Goal: Transaction & Acquisition: Purchase product/service

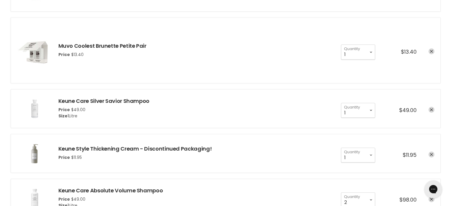
scroll to position [445, 0]
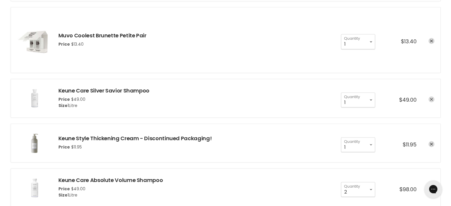
click at [431, 98] on icon "remove Keune Care Silver Savior Shampoo" at bounding box center [431, 99] width 3 height 3
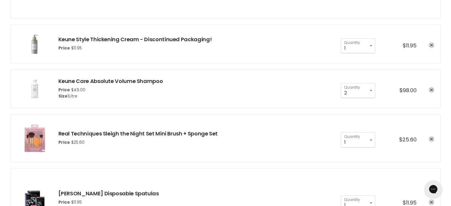
scroll to position [505, 0]
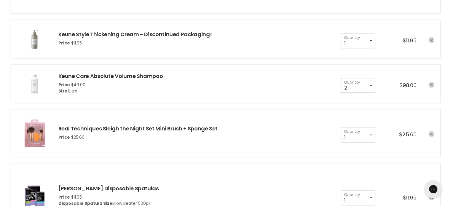
click at [370, 84] on select "1 2 3 4 5 6 7 8 9 10+" at bounding box center [358, 85] width 34 height 15
select select "1"
click at [341, 78] on select "1 2 3 4 5 6 7 8 9 10+" at bounding box center [358, 85] width 34 height 15
type input "1"
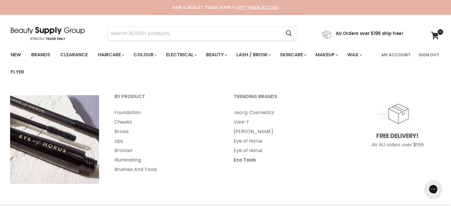
click at [245, 160] on link "Eco Tools" at bounding box center [285, 160] width 118 height 9
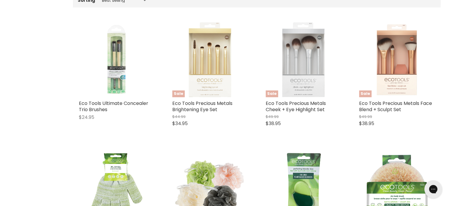
scroll to position [237, 0]
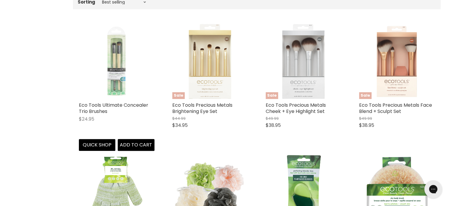
click at [114, 60] on img "Main content" at bounding box center [117, 61] width 76 height 76
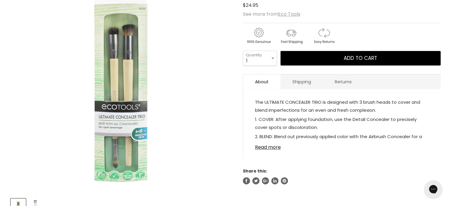
scroll to position [119, 0]
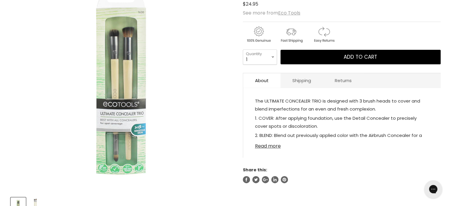
click at [266, 144] on link "Read more" at bounding box center [342, 144] width 174 height 9
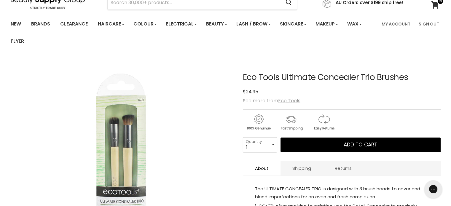
scroll to position [0, 0]
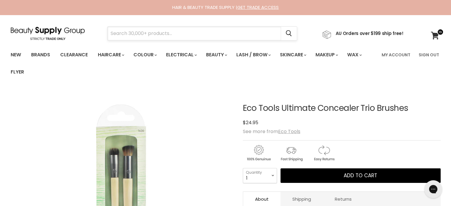
click at [142, 29] on input "Search" at bounding box center [195, 34] width 174 height 14
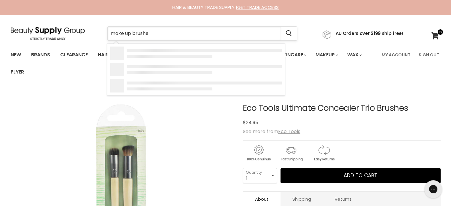
type input "make up brushes"
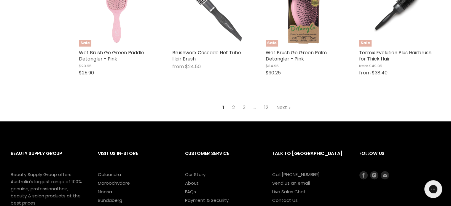
scroll to position [831, 0]
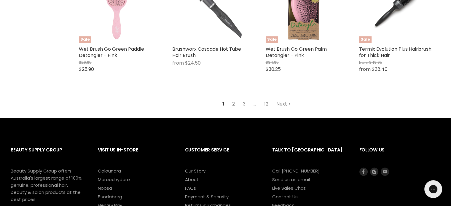
click at [231, 107] on link "2" at bounding box center [233, 104] width 9 height 11
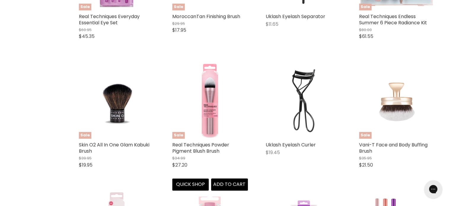
scroll to position [526, 0]
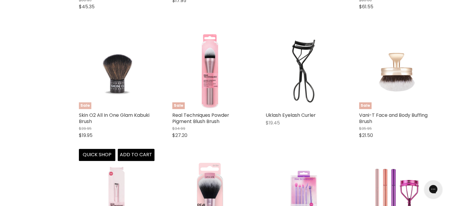
click at [125, 73] on img "Main content" at bounding box center [117, 72] width 76 height 76
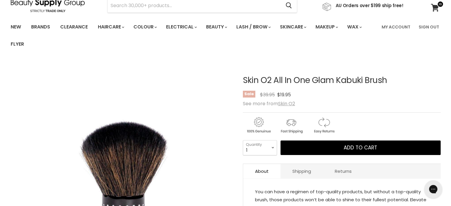
scroll to position [89, 0]
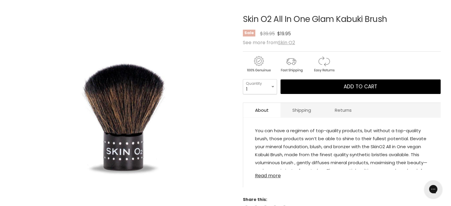
click at [265, 177] on link "Read more" at bounding box center [342, 174] width 174 height 9
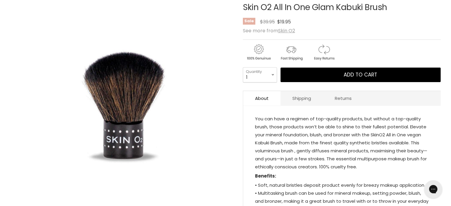
scroll to position [0, 0]
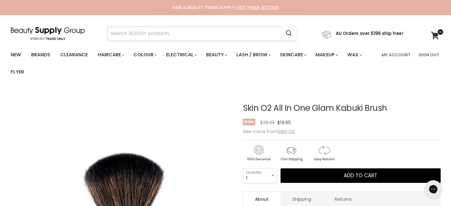
click at [122, 34] on input "Search" at bounding box center [195, 34] width 174 height 14
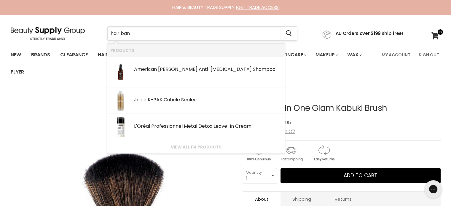
type input "hair band"
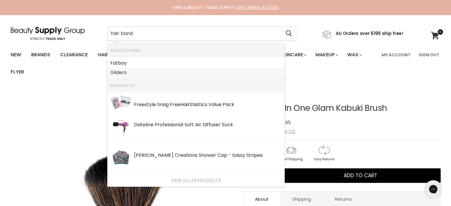
click at [117, 75] on link "Gliders" at bounding box center [196, 72] width 172 height 9
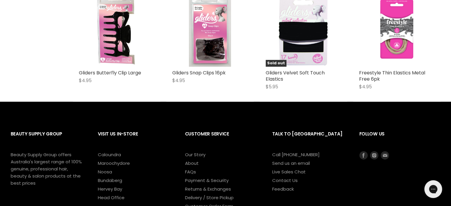
scroll to position [208, 0]
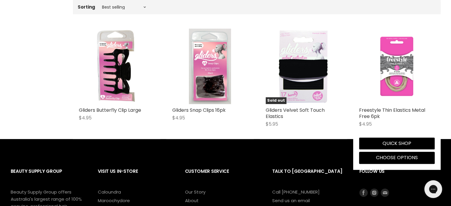
click at [395, 85] on img "Main content" at bounding box center [397, 66] width 76 height 76
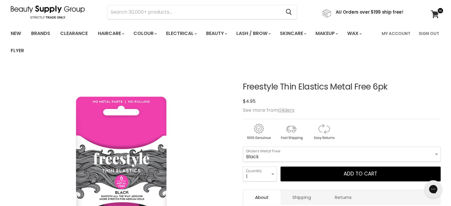
scroll to position [59, 0]
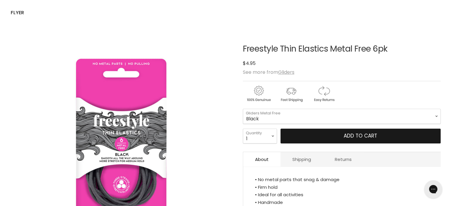
click at [289, 138] on button "Add to cart" at bounding box center [361, 136] width 160 height 15
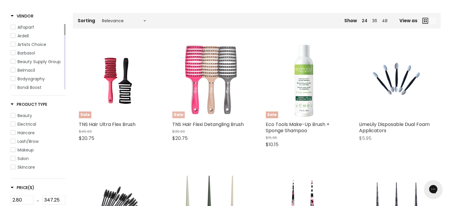
scroll to position [208, 0]
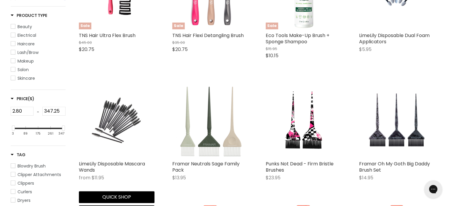
click at [129, 123] on img "Main content" at bounding box center [116, 120] width 50 height 76
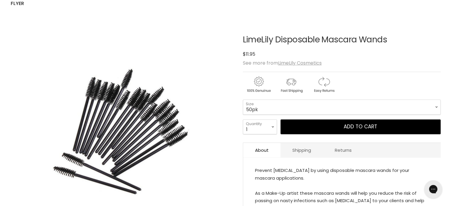
scroll to position [89, 0]
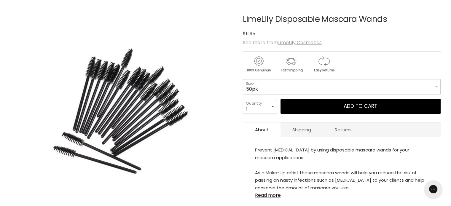
click at [435, 87] on select "50pk 100pk" at bounding box center [342, 86] width 198 height 15
click at [243, 79] on select "50pk 100pk" at bounding box center [342, 86] width 198 height 15
select select "100pk"
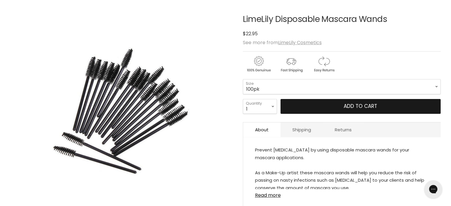
click at [326, 105] on button "Add to cart" at bounding box center [361, 106] width 160 height 15
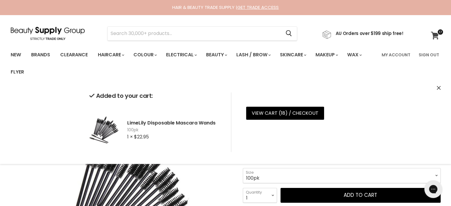
click at [434, 35] on icon at bounding box center [435, 36] width 8 height 8
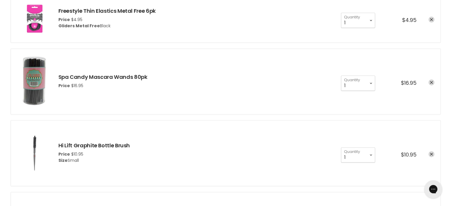
scroll to position [208, 0]
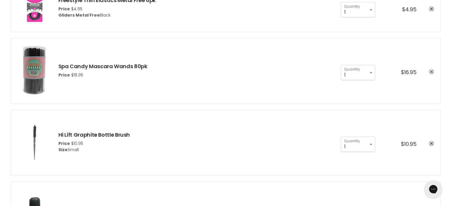
click at [430, 72] on link "remove Spa Candy Mascara Wands 80pk" at bounding box center [432, 72] width 6 height 6
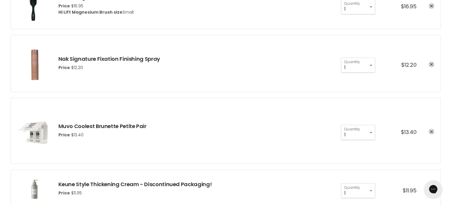
scroll to position [416, 0]
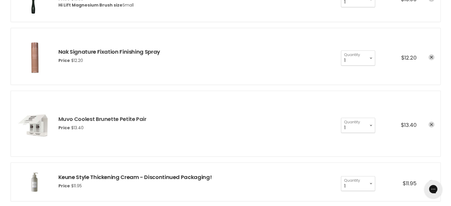
click at [88, 118] on link "Muvo Coolest Brunette Petite Pair" at bounding box center [102, 118] width 88 height 7
click at [431, 123] on icon "remove Muvo Coolest Brunette Petite Pair" at bounding box center [431, 124] width 3 height 3
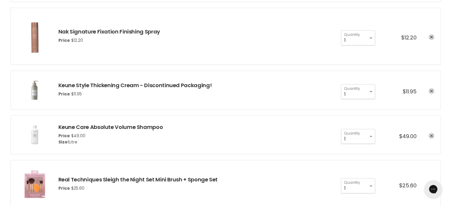
scroll to position [445, 0]
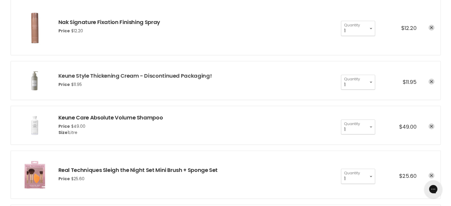
click at [79, 76] on link "Keune Style Thickening Cream - Discontinued Packaging!" at bounding box center [135, 75] width 154 height 7
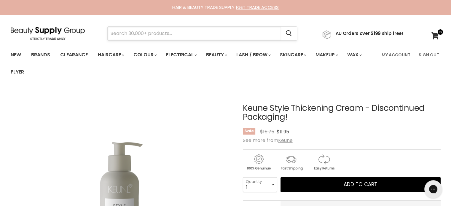
click at [126, 33] on input "Search" at bounding box center [195, 34] width 174 height 14
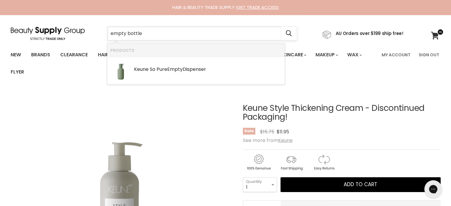
type input "empty bottles"
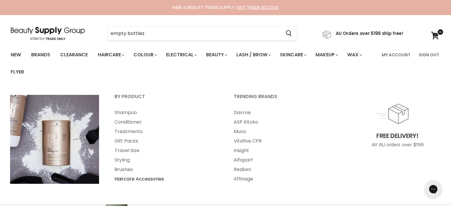
click at [132, 180] on link "Haircare Accessories" at bounding box center [166, 179] width 118 height 9
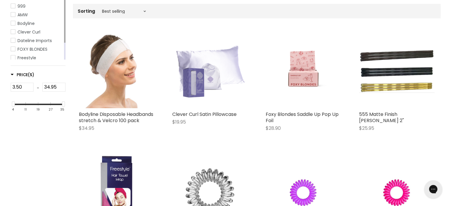
scroll to position [148, 0]
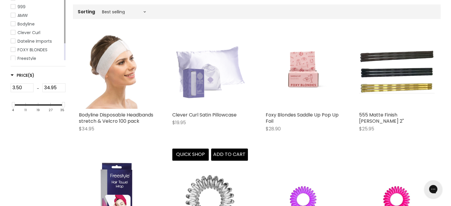
click at [209, 62] on img "Main content" at bounding box center [210, 71] width 76 height 76
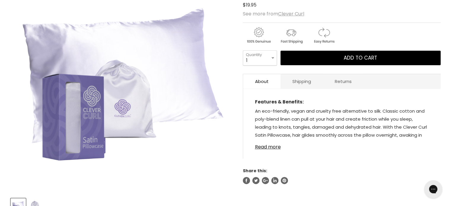
scroll to position [119, 0]
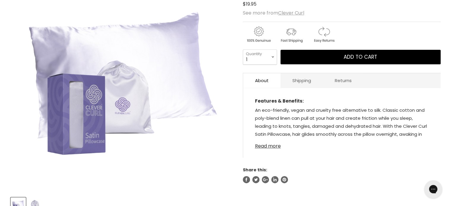
click at [268, 147] on link "Read more" at bounding box center [342, 144] width 174 height 9
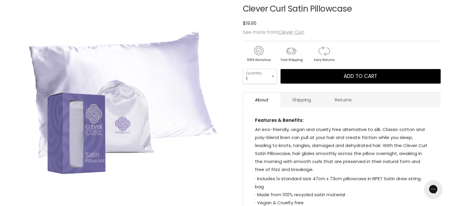
scroll to position [89, 0]
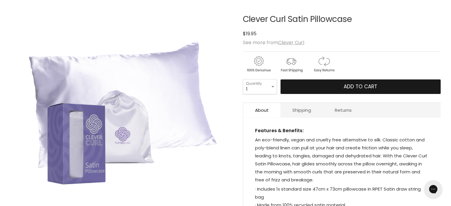
click at [301, 86] on button "Add to cart" at bounding box center [361, 87] width 160 height 15
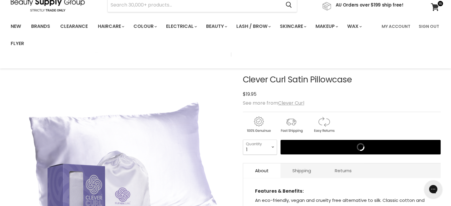
scroll to position [0, 0]
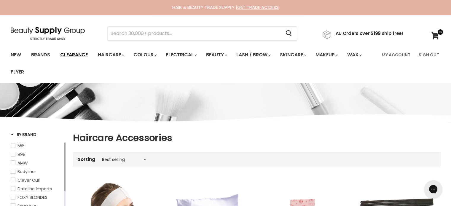
click at [70, 54] on link "Clearance" at bounding box center [74, 55] width 37 height 12
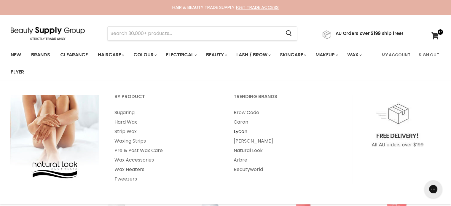
click at [236, 132] on link "Lycon" at bounding box center [285, 131] width 118 height 9
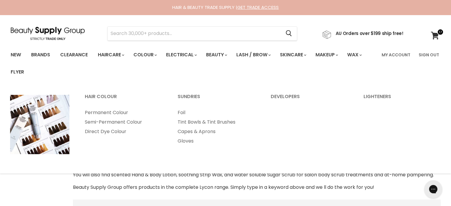
click at [145, 33] on input "Search" at bounding box center [195, 34] width 174 height 14
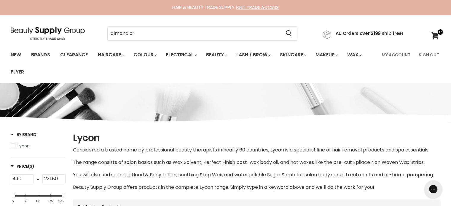
type input "almond oil"
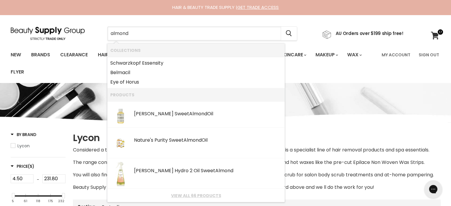
type input "almond"
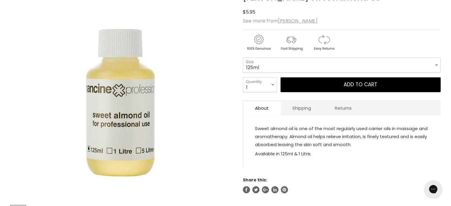
scroll to position [119, 0]
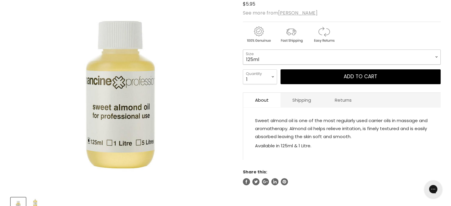
click at [436, 58] on select "125ml 1Litre" at bounding box center [342, 57] width 198 height 15
click at [243, 50] on select "125ml 1Litre" at bounding box center [342, 57] width 198 height 15
select select "1Litre"
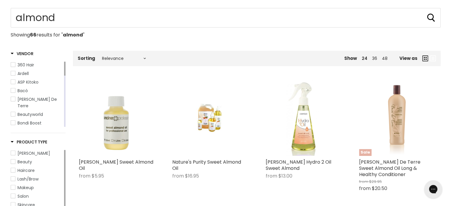
scroll to position [66, 0]
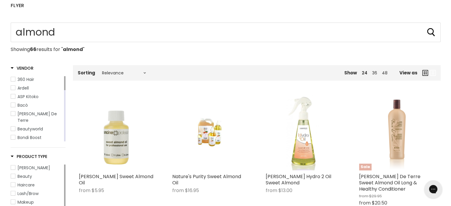
type input "almond"
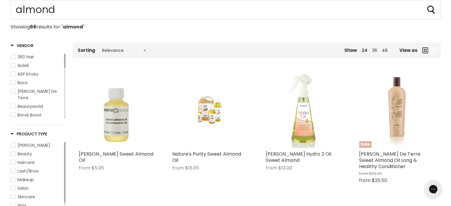
scroll to position [126, 0]
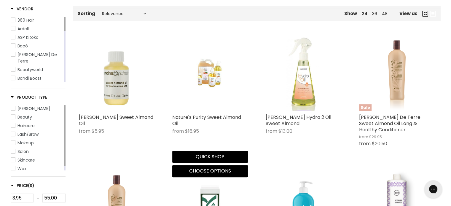
click at [211, 75] on img "Main content" at bounding box center [210, 74] width 50 height 76
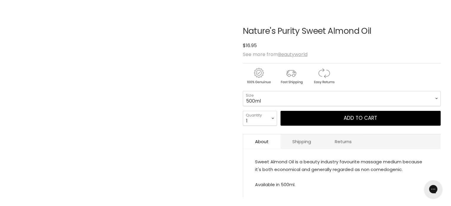
scroll to position [89, 0]
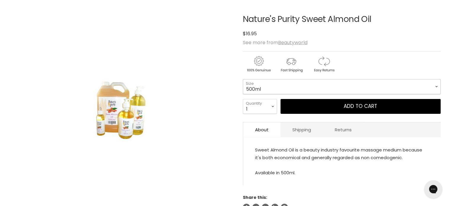
click at [438, 87] on select "500ml 1 Litre" at bounding box center [342, 86] width 198 height 15
click at [243, 79] on select "500ml 1 Litre" at bounding box center [342, 86] width 198 height 15
select select "1 Litre"
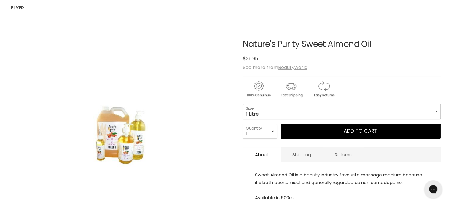
scroll to position [59, 0]
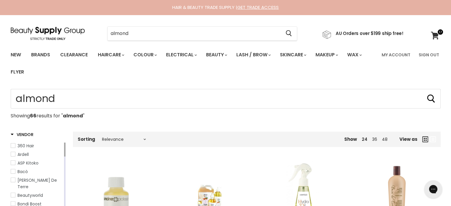
scroll to position [156, 0]
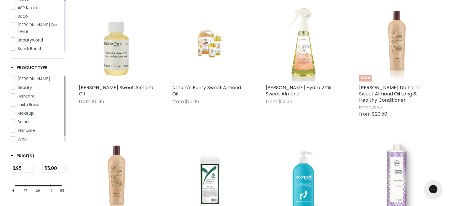
type input "almond"
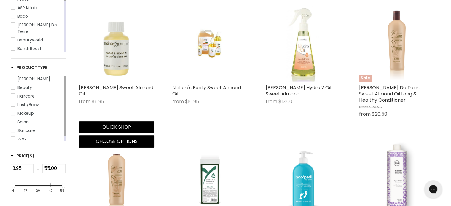
click at [111, 71] on img "Main content" at bounding box center [117, 44] width 76 height 76
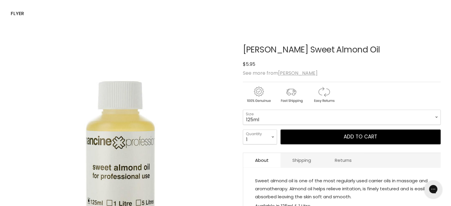
scroll to position [59, 0]
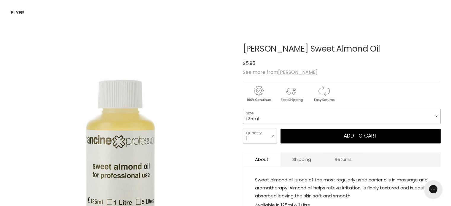
click at [436, 117] on select "125ml 1Litre" at bounding box center [342, 116] width 198 height 15
click at [243, 109] on select "125ml 1Litre" at bounding box center [342, 116] width 198 height 15
select select "1Litre"
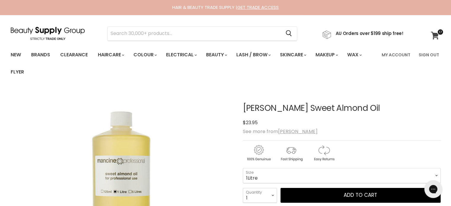
click at [436, 35] on icon at bounding box center [435, 36] width 8 height 8
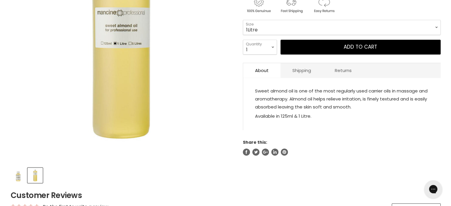
scroll to position [59, 0]
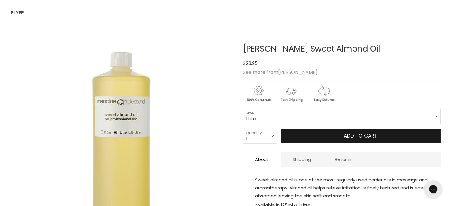
click at [341, 136] on button "Add to cart" at bounding box center [361, 136] width 160 height 15
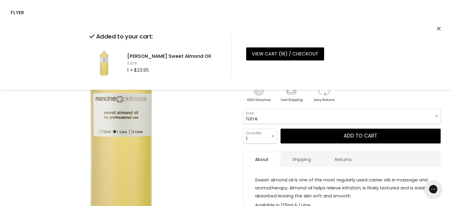
click at [13, 111] on img "Mancine Sweet Almond Oil image. Click or Scroll to Zoom." at bounding box center [121, 140] width 222 height 222
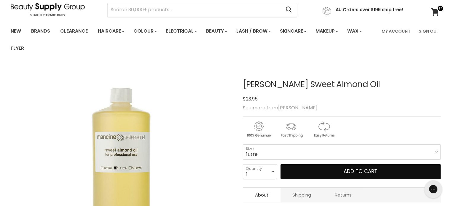
scroll to position [0, 0]
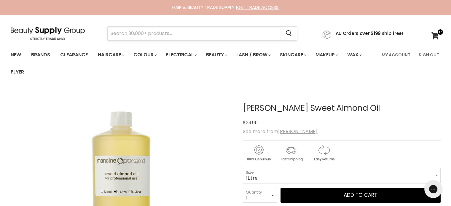
click at [137, 34] on input "Search" at bounding box center [195, 34] width 174 height 14
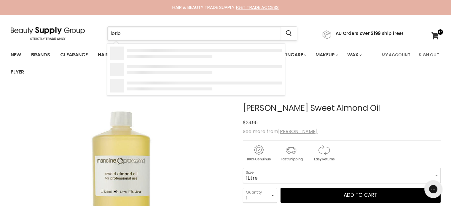
type input "lotion"
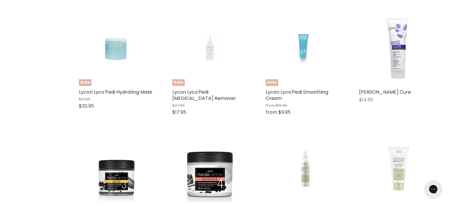
scroll to position [772, 0]
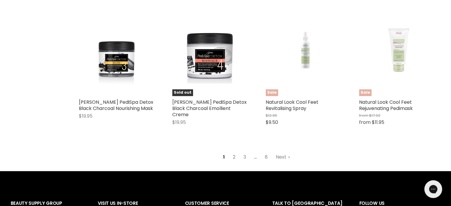
click at [233, 152] on link "2" at bounding box center [234, 157] width 9 height 11
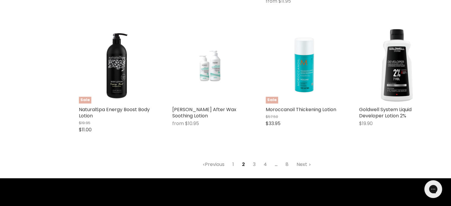
scroll to position [793, 0]
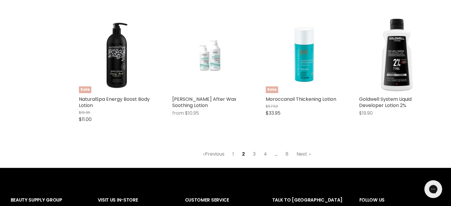
click at [254, 149] on link "3" at bounding box center [254, 154] width 9 height 11
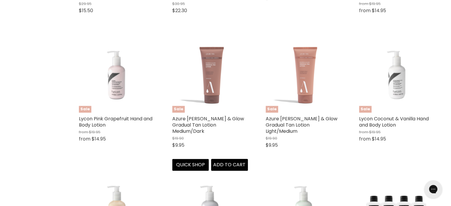
scroll to position [793, 0]
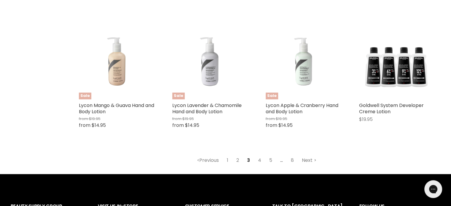
click at [304, 163] on link "Next" at bounding box center [309, 160] width 21 height 11
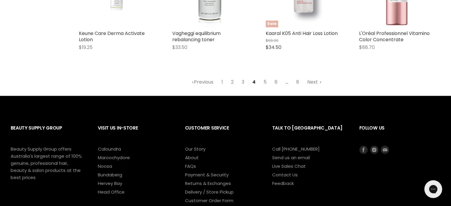
scroll to position [882, 0]
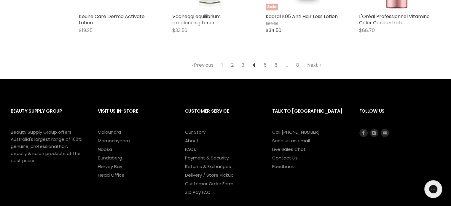
click at [264, 60] on link "5" at bounding box center [265, 65] width 9 height 11
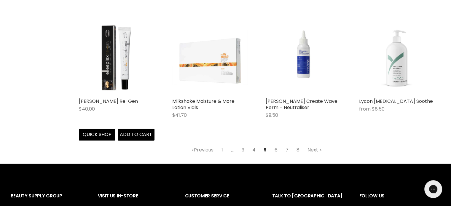
scroll to position [793, 0]
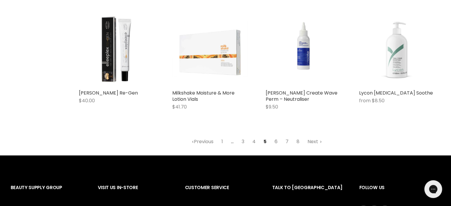
click at [275, 142] on link "6" at bounding box center [276, 142] width 9 height 11
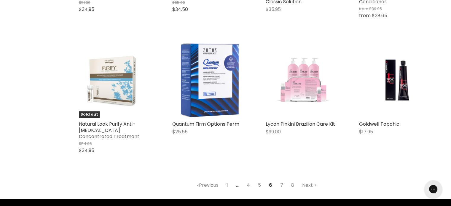
scroll to position [764, 0]
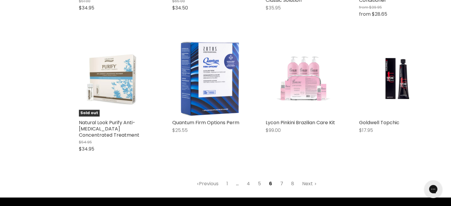
click at [281, 186] on link "7" at bounding box center [281, 184] width 9 height 11
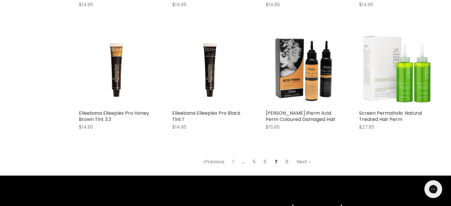
scroll to position [853, 0]
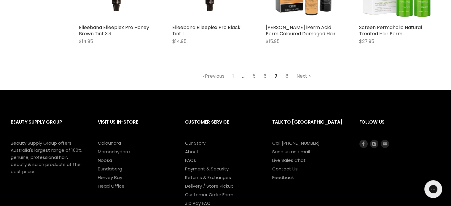
click at [289, 78] on link "8" at bounding box center [287, 76] width 9 height 11
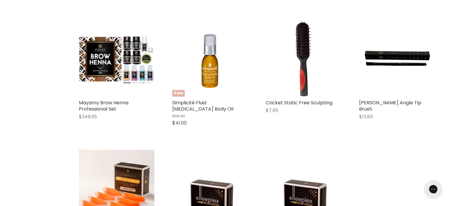
scroll to position [556, 0]
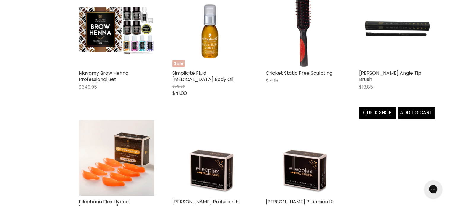
click at [390, 39] on img "Main content" at bounding box center [397, 29] width 76 height 76
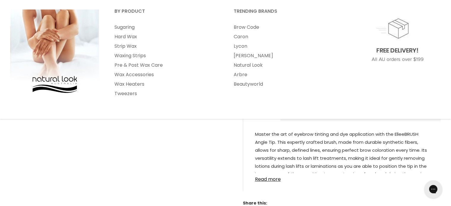
scroll to position [89, 0]
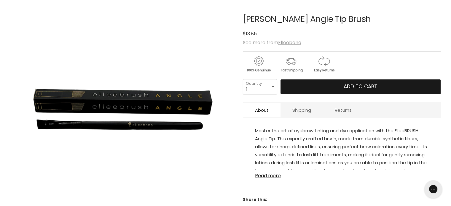
click at [310, 90] on button "Add to cart" at bounding box center [361, 87] width 160 height 15
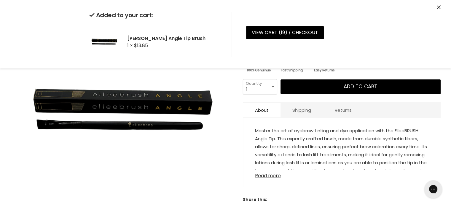
click at [277, 176] on link "Read more" at bounding box center [342, 174] width 174 height 9
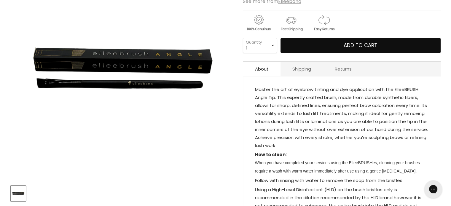
scroll to position [0, 0]
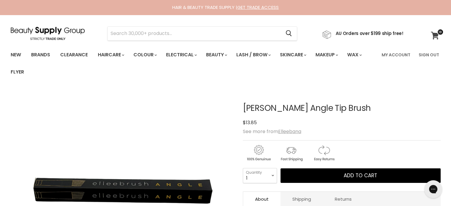
click at [432, 37] on icon at bounding box center [435, 36] width 8 height 8
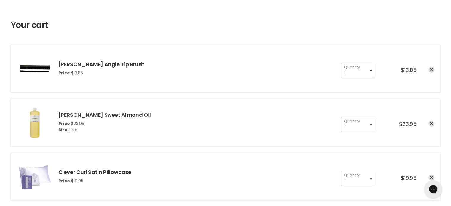
scroll to position [59, 0]
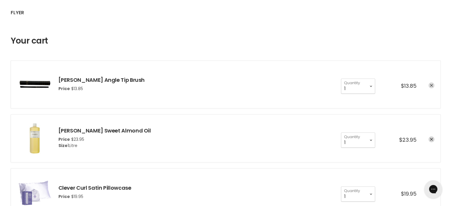
click at [431, 86] on icon "remove Elleebana Elleebrush Angle Tip Brush" at bounding box center [431, 85] width 3 height 3
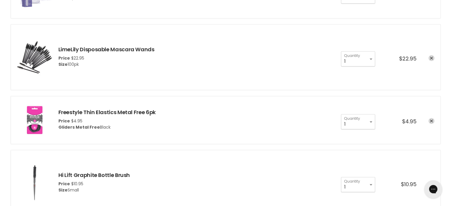
scroll to position [208, 0]
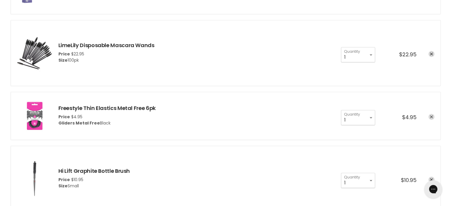
click at [433, 117] on link "remove Freestyle Thin Elastics Metal Free 6pk" at bounding box center [432, 117] width 6 height 6
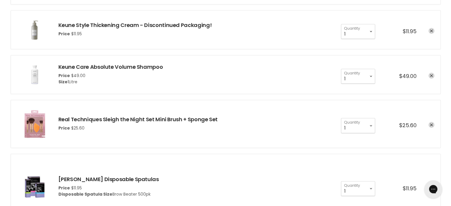
scroll to position [564, 0]
